Goal: Navigation & Orientation: Find specific page/section

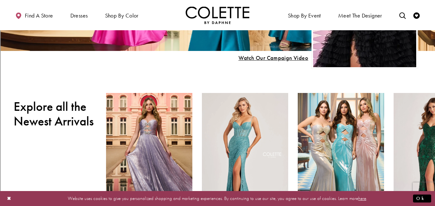
scroll to position [175, 0]
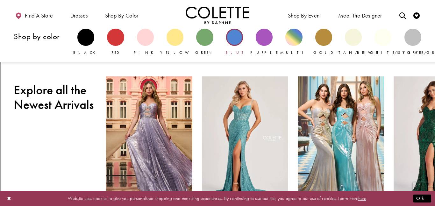
click at [230, 35] on div "Primary block" at bounding box center [234, 37] width 17 height 17
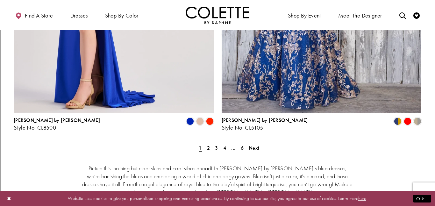
scroll to position [1203, 0]
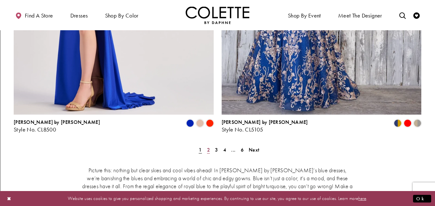
click at [206, 145] on link "2" at bounding box center [208, 149] width 7 height 9
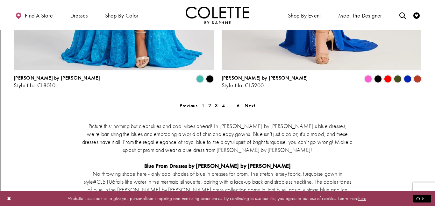
scroll to position [1246, 0]
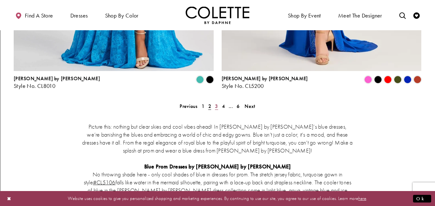
click at [216, 103] on span "3" at bounding box center [216, 106] width 3 height 7
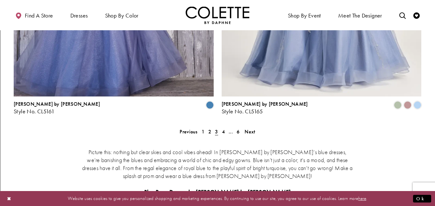
scroll to position [1219, 0]
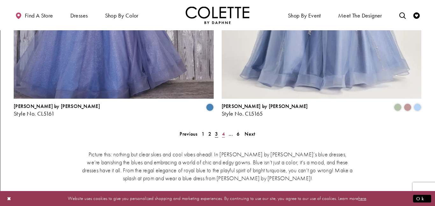
click at [224, 131] on span "4" at bounding box center [223, 134] width 3 height 7
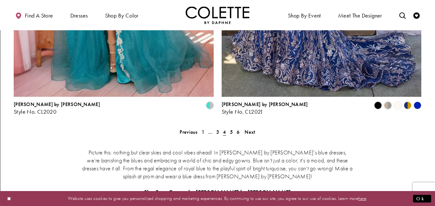
scroll to position [1220, 0]
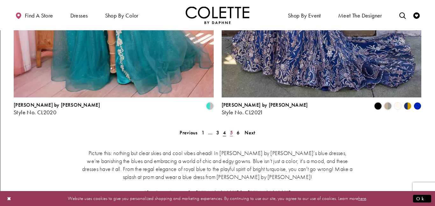
click at [230, 129] on span "5" at bounding box center [231, 132] width 3 height 7
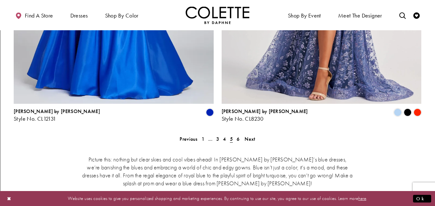
scroll to position [1215, 0]
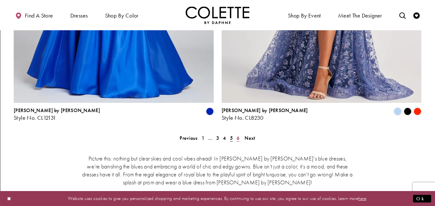
click at [236, 133] on link "6" at bounding box center [238, 137] width 7 height 9
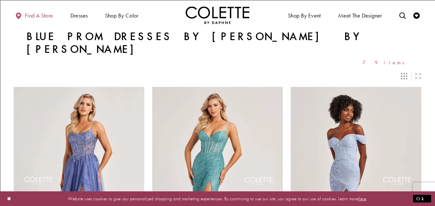
click at [36, 13] on span "Find a store" at bounding box center [39, 15] width 28 height 6
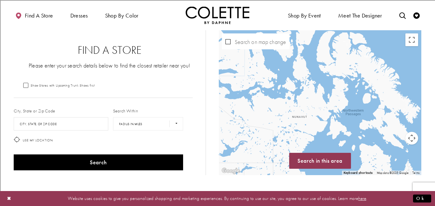
drag, startPoint x: 301, startPoint y: 146, endPoint x: 341, endPoint y: 85, distance: 72.9
click at [341, 85] on div "Map with store locations" at bounding box center [320, 102] width 203 height 145
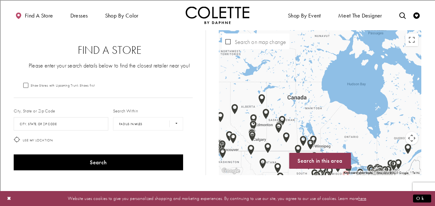
drag, startPoint x: 305, startPoint y: 129, endPoint x: 328, endPoint y: 46, distance: 86.0
click at [328, 46] on div "Map with store locations" at bounding box center [320, 102] width 203 height 145
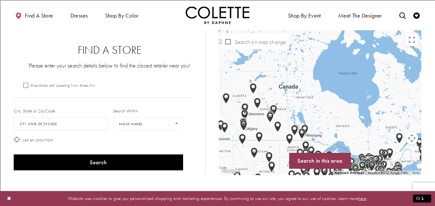
drag, startPoint x: 323, startPoint y: 135, endPoint x: 310, endPoint y: 122, distance: 18.5
click at [310, 122] on div "Map with store locations" at bounding box center [320, 102] width 203 height 145
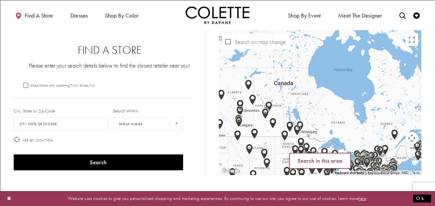
click at [316, 162] on span "Search in this area" at bounding box center [320, 160] width 45 height 7
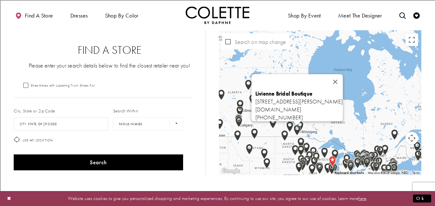
click at [296, 127] on img "Map with store locations" at bounding box center [297, 130] width 12 height 16
